Goal: Task Accomplishment & Management: Use online tool/utility

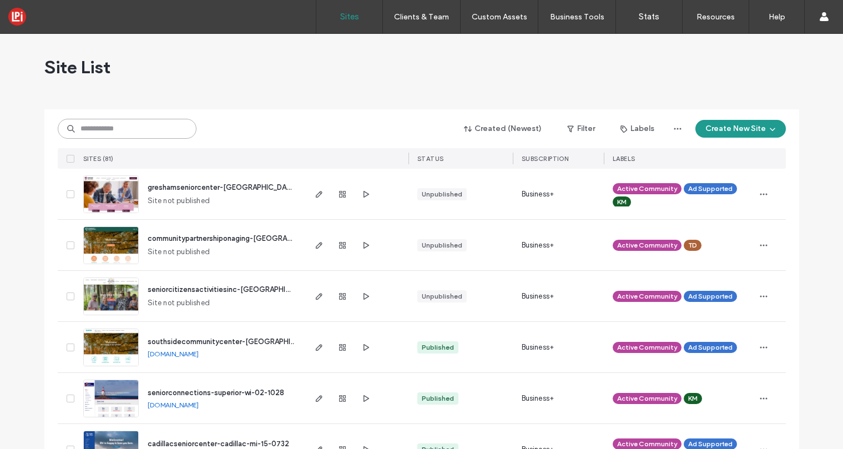
click at [150, 128] on input at bounding box center [127, 129] width 139 height 20
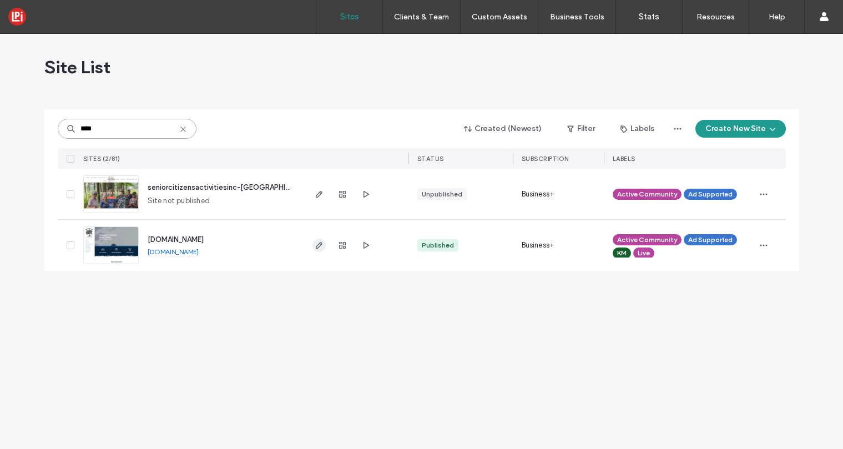
type input "****"
click at [322, 247] on icon "button" at bounding box center [319, 245] width 9 height 9
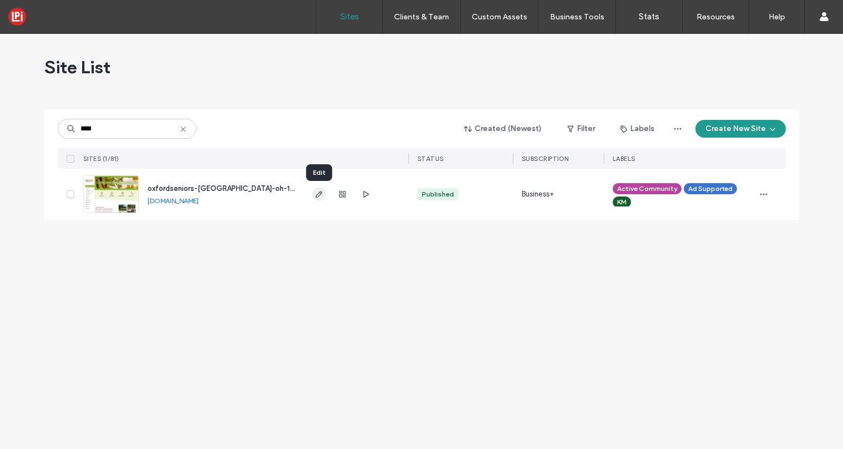
type input "****"
click at [318, 192] on icon "button" at bounding box center [319, 194] width 9 height 9
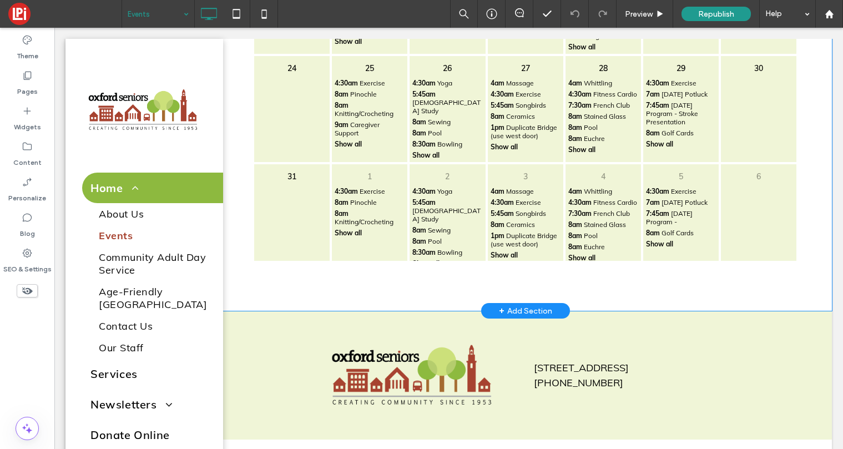
scroll to position [261, 0]
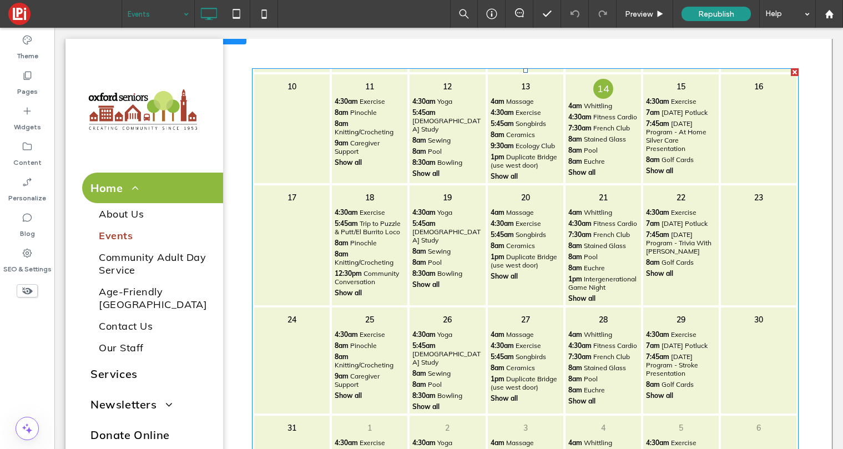
click at [521, 253] on span "Duplicate Bridge (use west door)" at bounding box center [524, 261] width 67 height 17
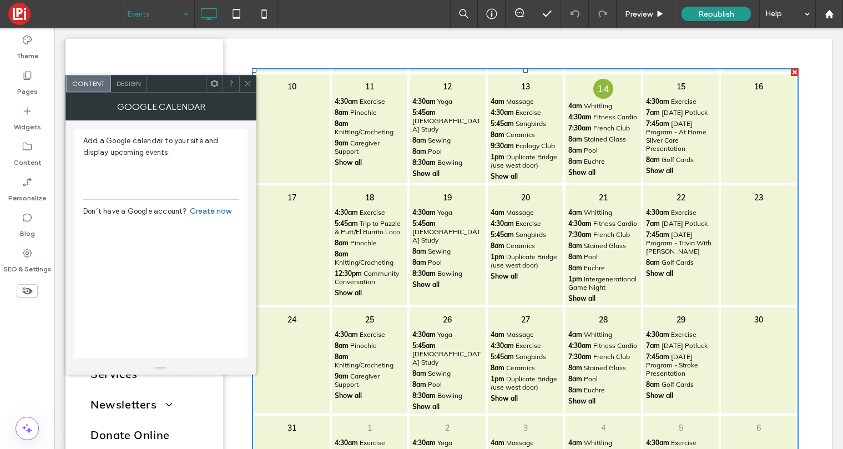
click at [249, 85] on icon at bounding box center [248, 83] width 8 height 8
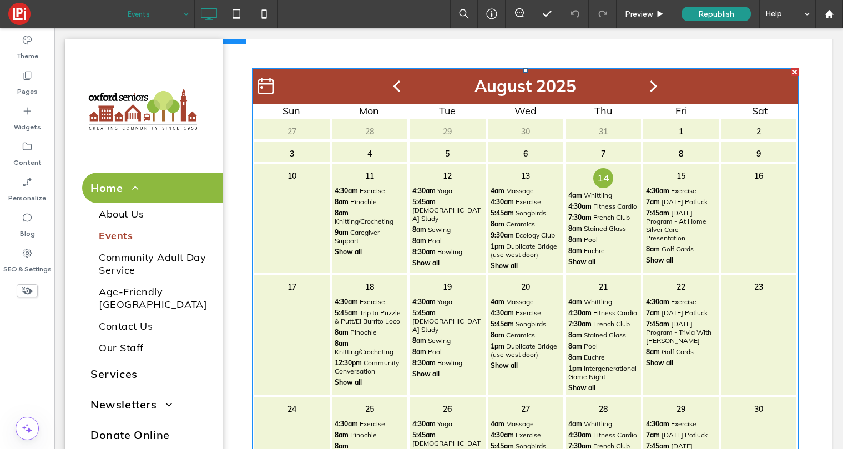
scroll to position [0, 0]
click at [512, 100] on div "August 2025" at bounding box center [525, 86] width 547 height 37
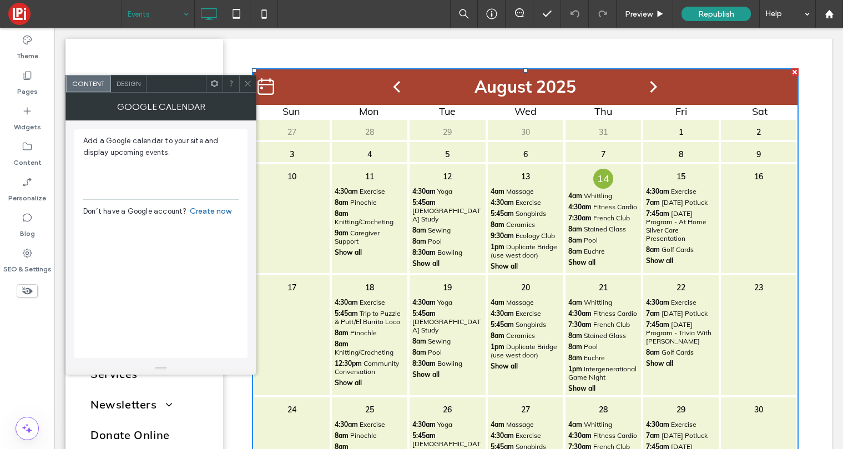
click at [125, 84] on span "Design" at bounding box center [129, 83] width 24 height 8
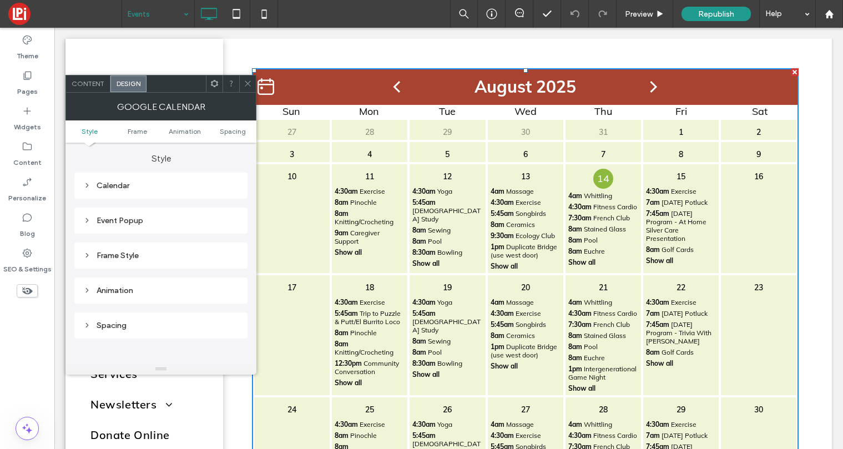
scroll to position [4, 0]
click at [122, 177] on div "Calendar" at bounding box center [160, 181] width 155 height 15
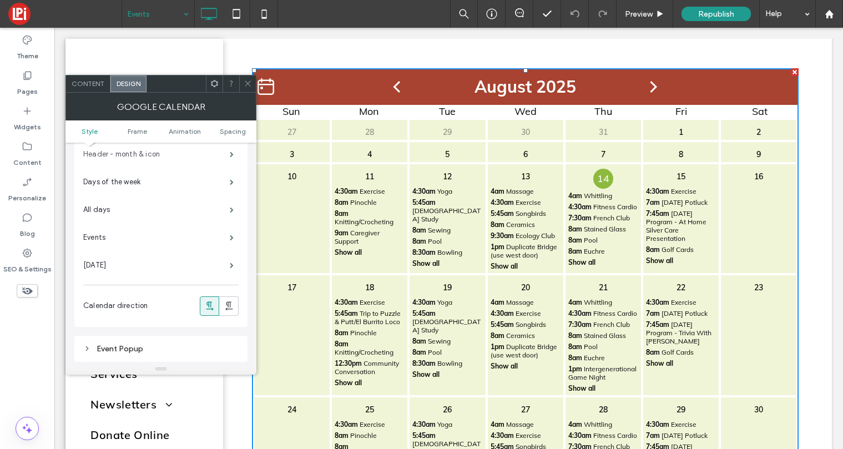
scroll to position [0, 0]
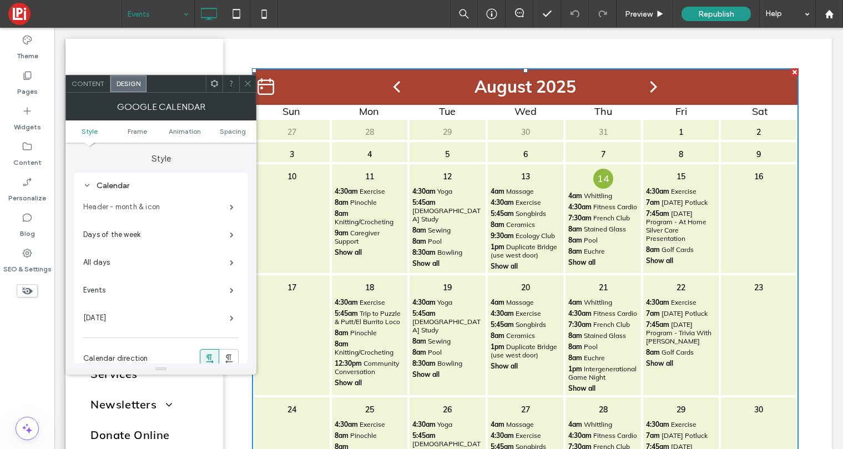
click at [133, 203] on label "Header - month & icon" at bounding box center [156, 207] width 147 height 22
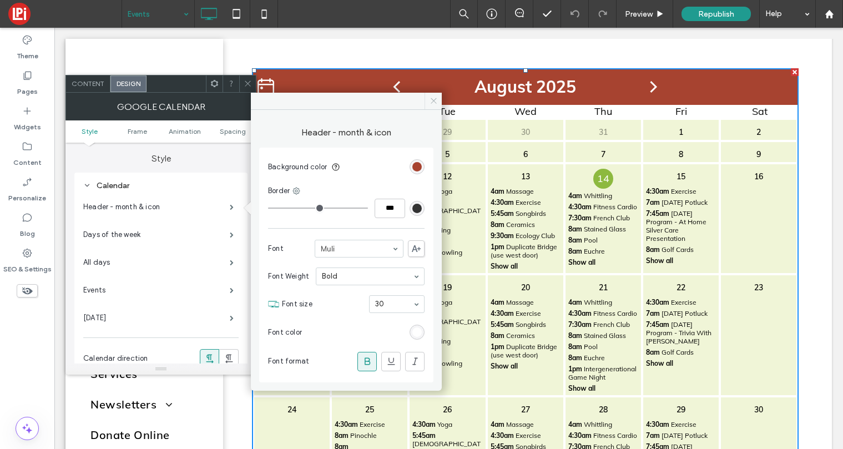
click at [435, 99] on icon at bounding box center [434, 101] width 8 height 8
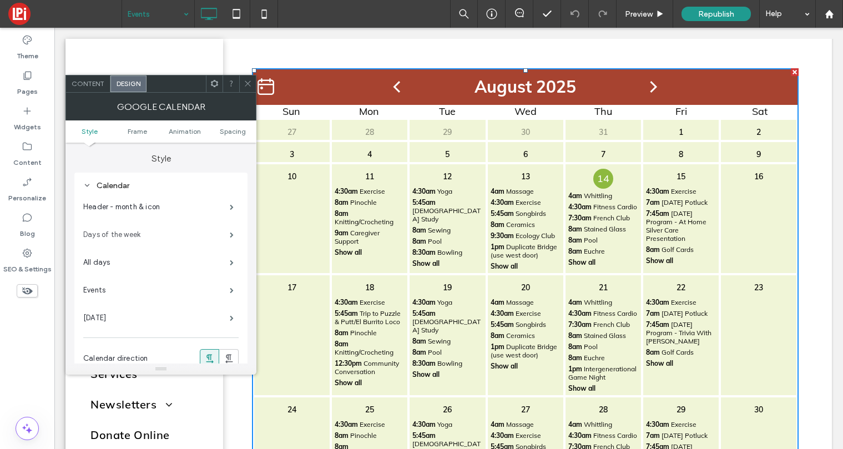
click at [178, 236] on label "Days of the week" at bounding box center [156, 235] width 147 height 22
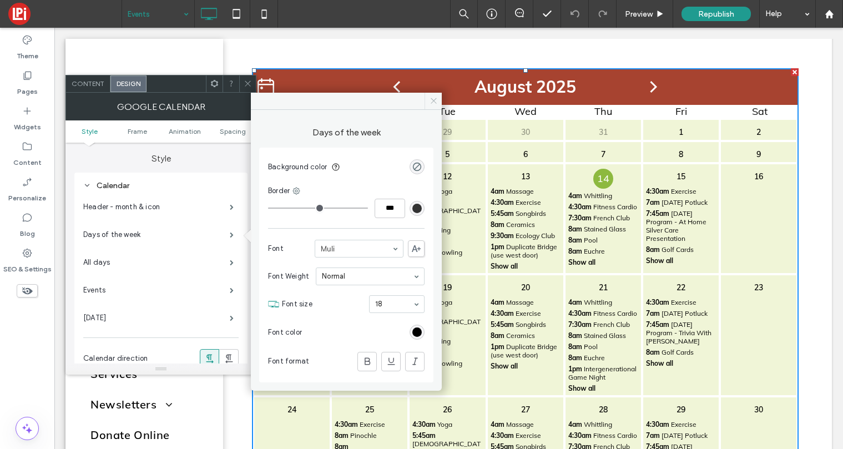
click at [434, 101] on use at bounding box center [434, 101] width 6 height 6
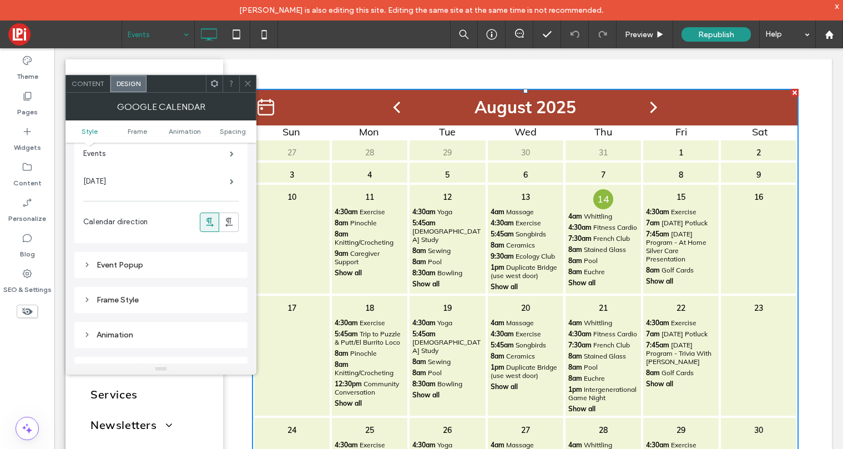
scroll to position [139, 0]
click at [170, 267] on div "Event Popup" at bounding box center [160, 262] width 155 height 9
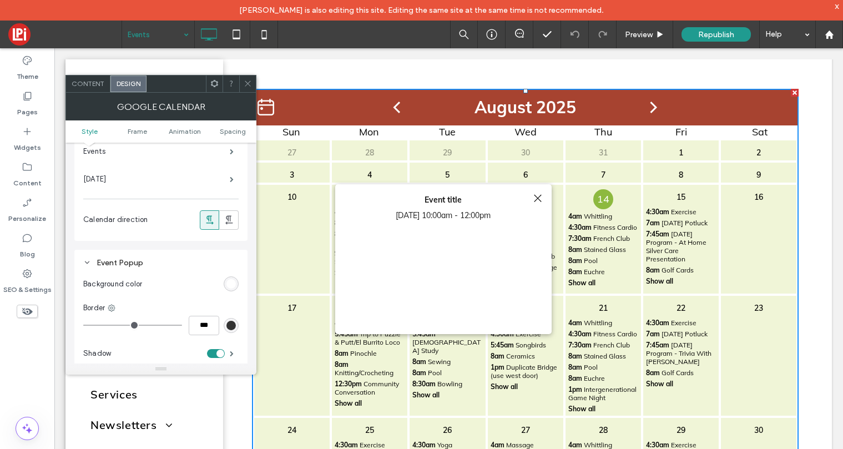
click at [167, 260] on div "Event Popup" at bounding box center [160, 262] width 155 height 9
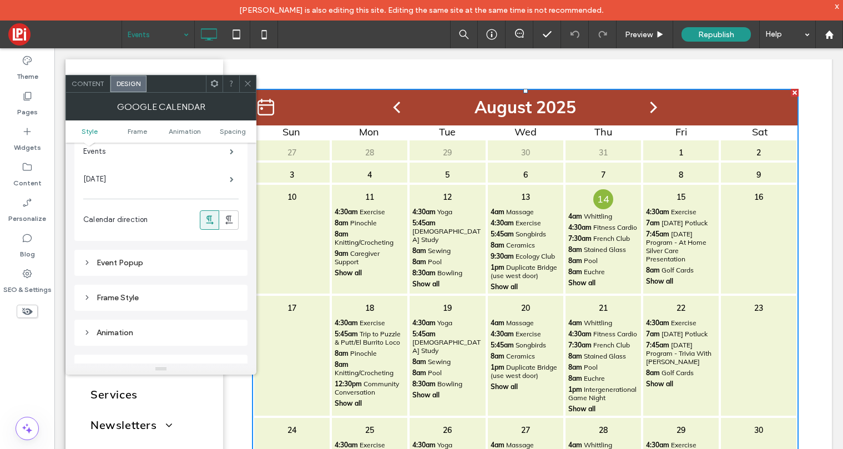
click at [250, 83] on icon at bounding box center [248, 83] width 8 height 8
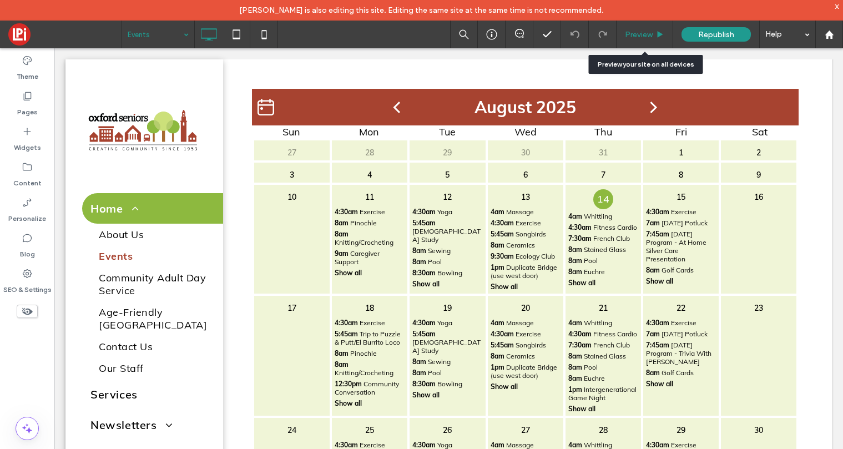
click at [638, 31] on span "Preview" at bounding box center [639, 34] width 28 height 9
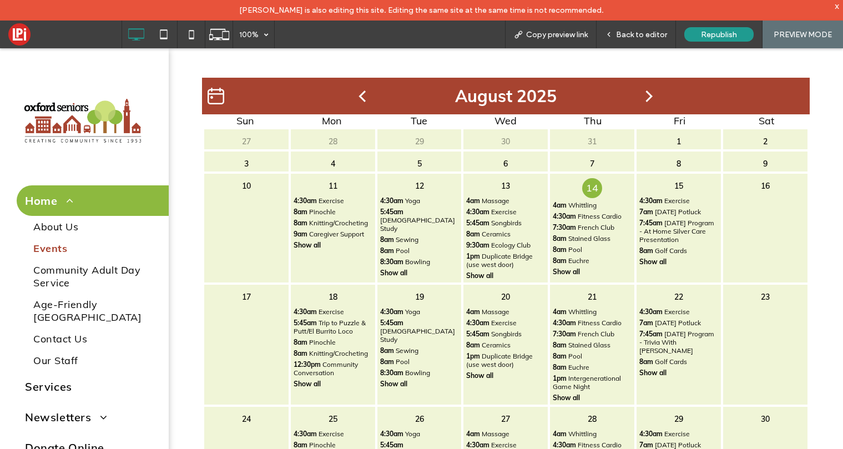
click at [507, 161] on p "6" at bounding box center [506, 164] width 16 height 16
click at [589, 159] on p "7" at bounding box center [593, 164] width 16 height 16
